Goal: Task Accomplishment & Management: Use online tool/utility

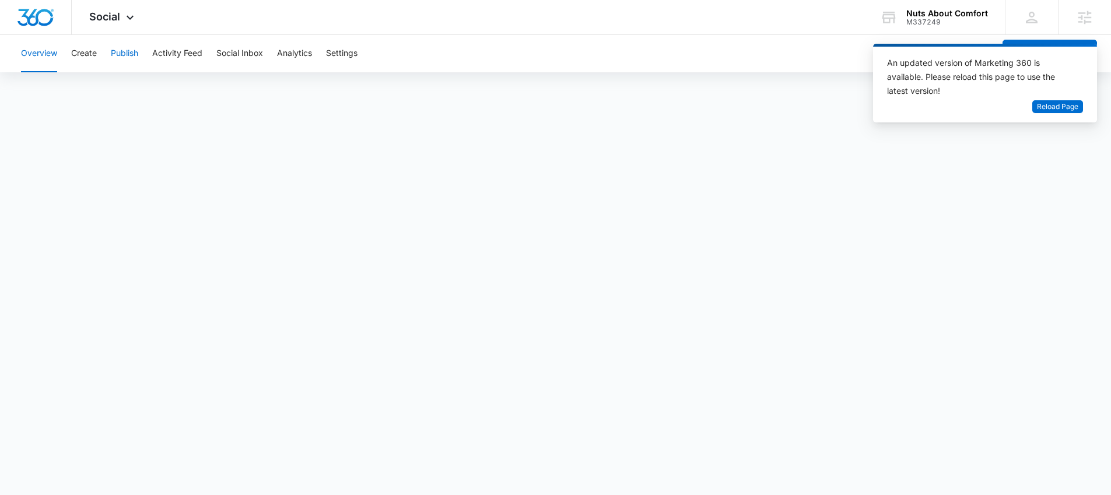
click at [130, 51] on button "Publish" at bounding box center [124, 53] width 27 height 37
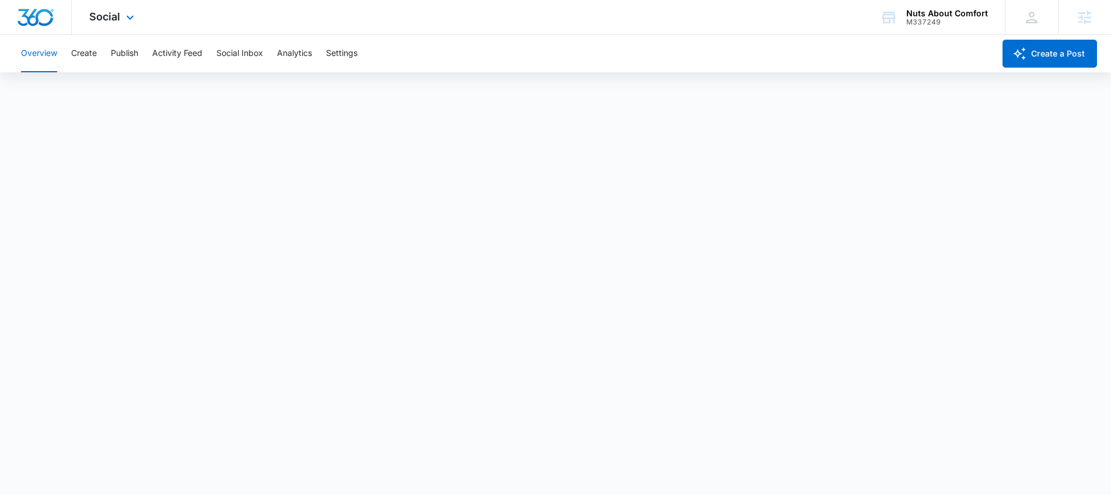
click at [98, 23] on div "Social Apps Reputation Websites Forms CRM Email Social Content Ads Intelligence…" at bounding box center [113, 17] width 83 height 34
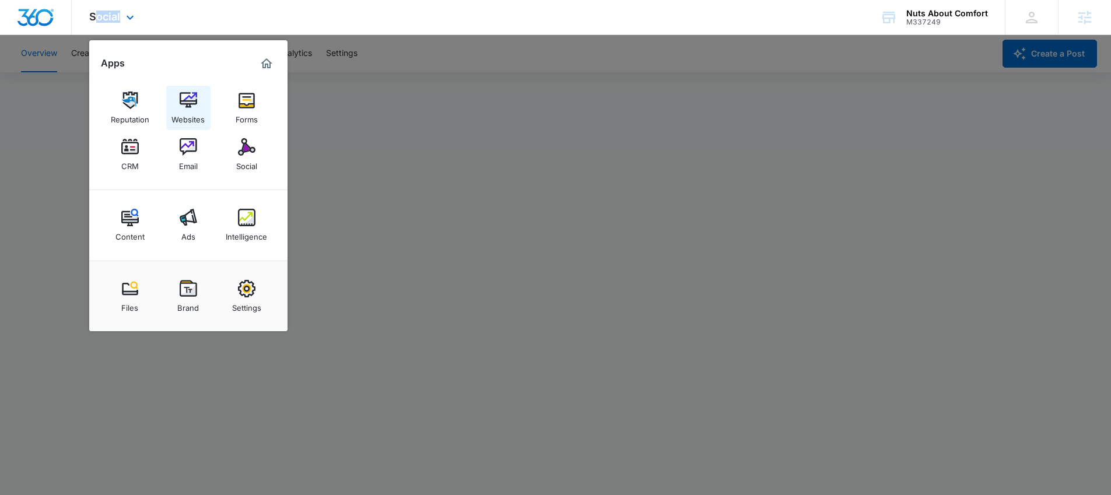
click at [190, 92] on img at bounding box center [188, 100] width 17 height 17
